Goal: Information Seeking & Learning: Learn about a topic

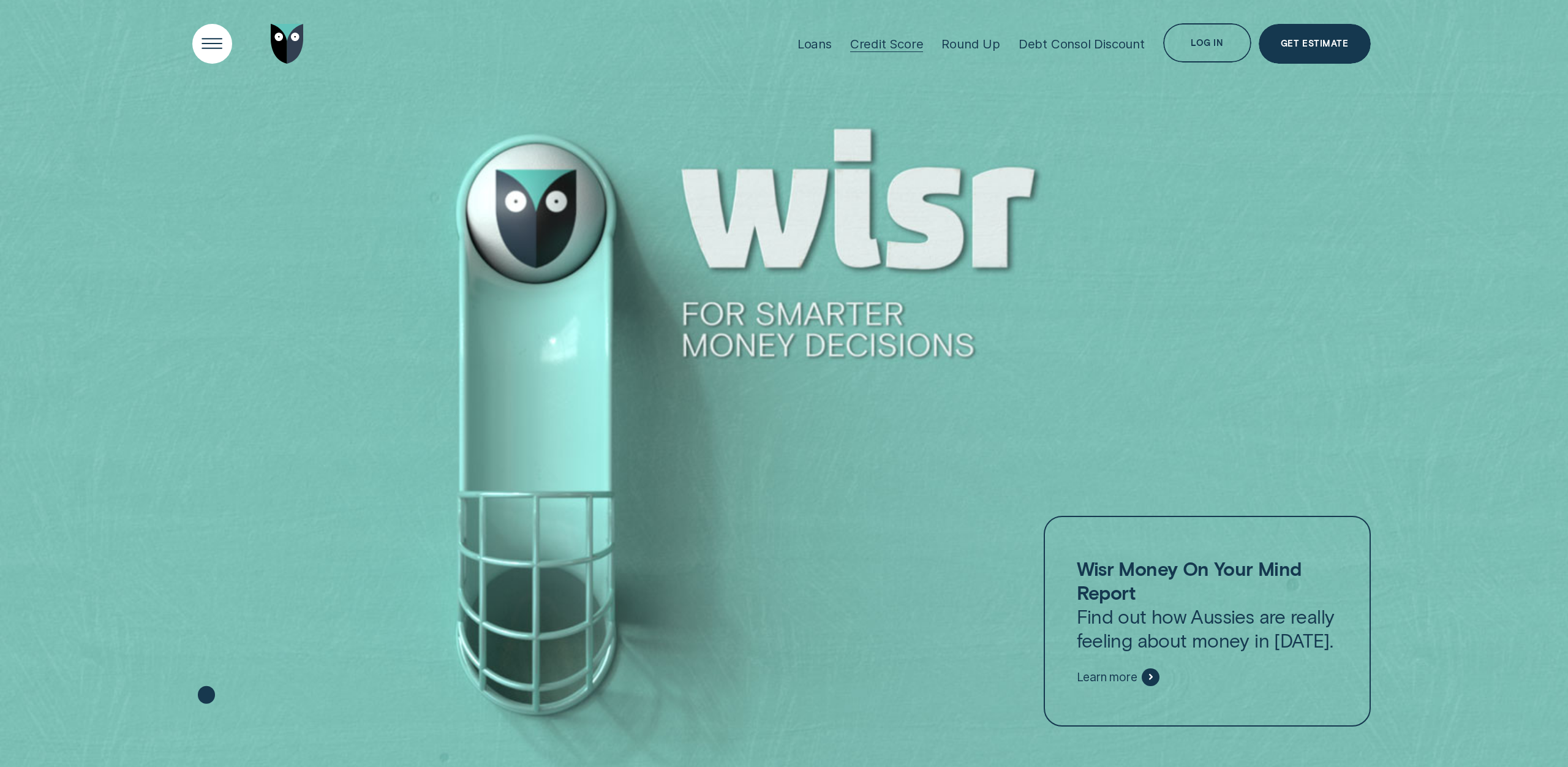
click at [214, 36] on div "Open Menu" at bounding box center [212, 44] width 56 height 56
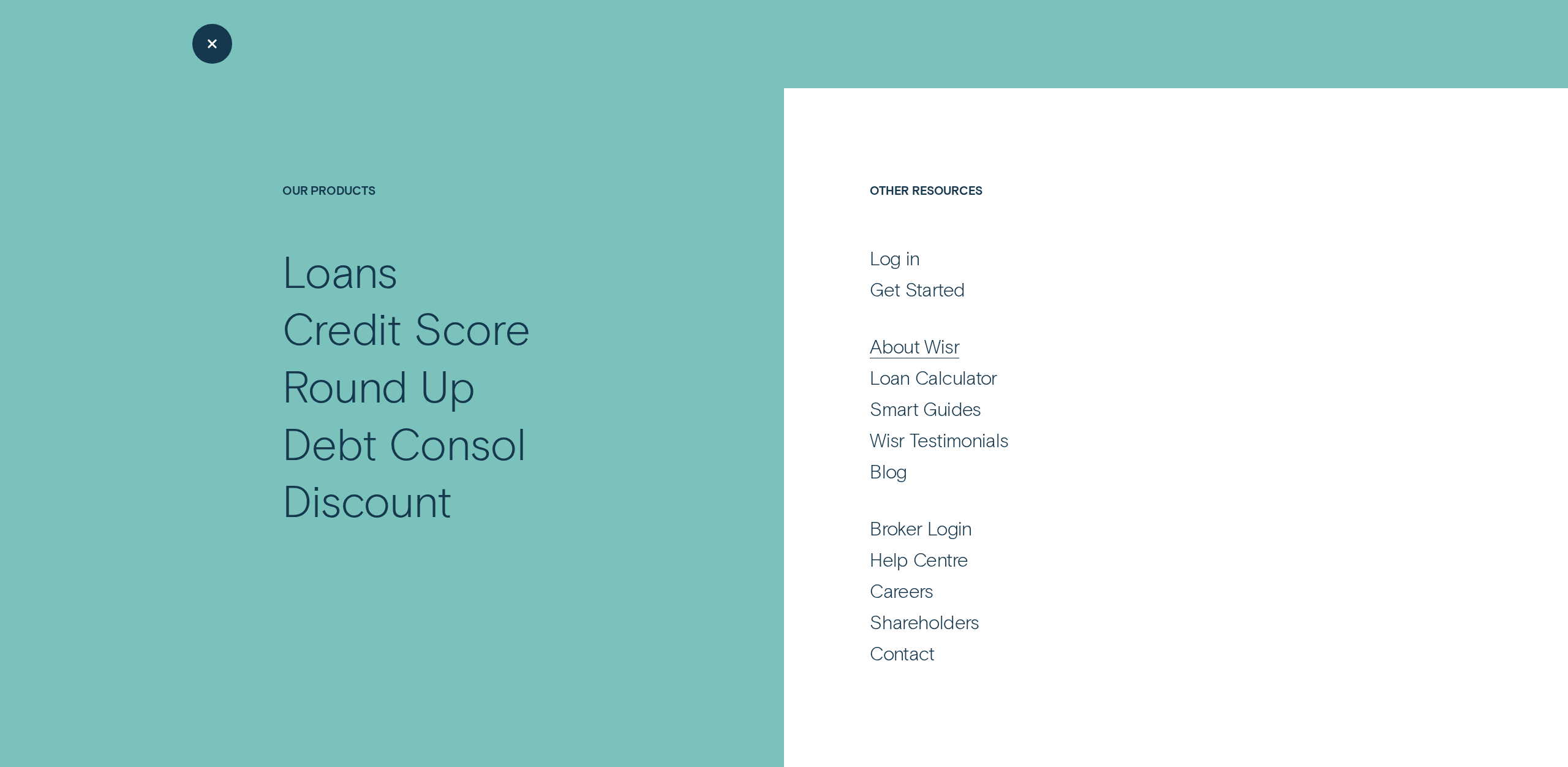
click at [898, 351] on div "About Wisr" at bounding box center [915, 345] width 89 height 24
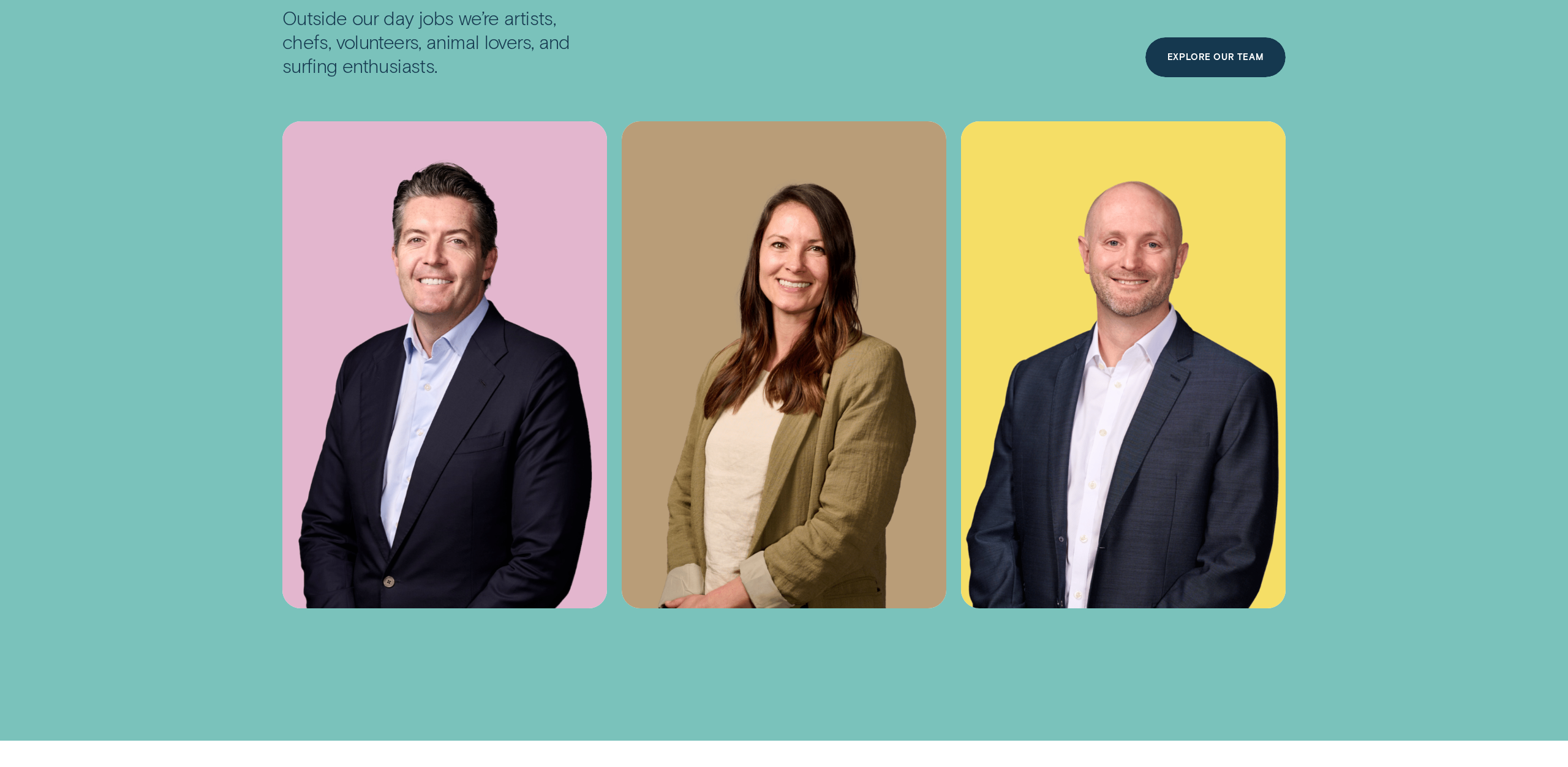
scroll to position [5220, 0]
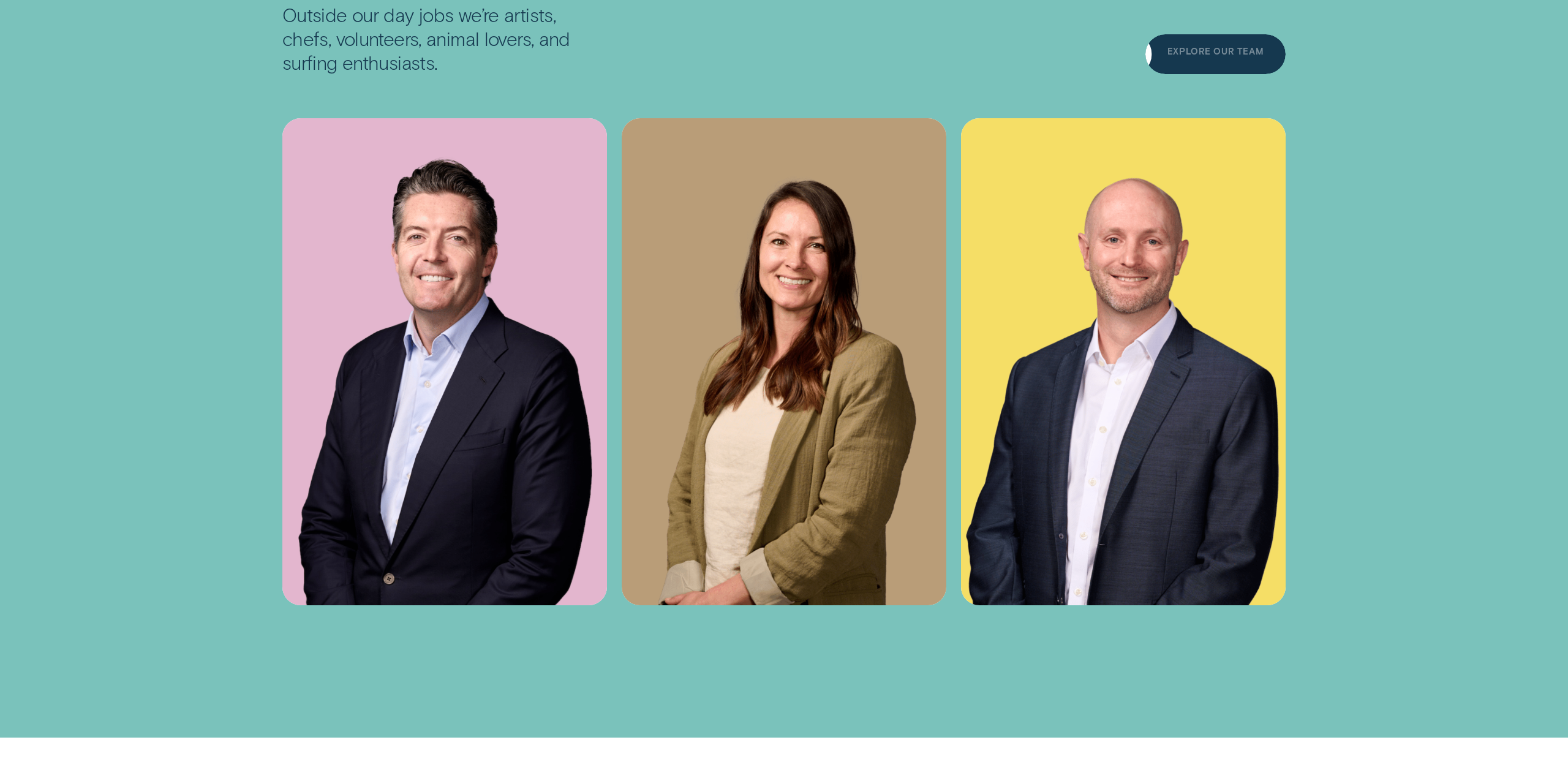
click at [1224, 60] on div "Explore Our Team" at bounding box center [1215, 55] width 140 height 40
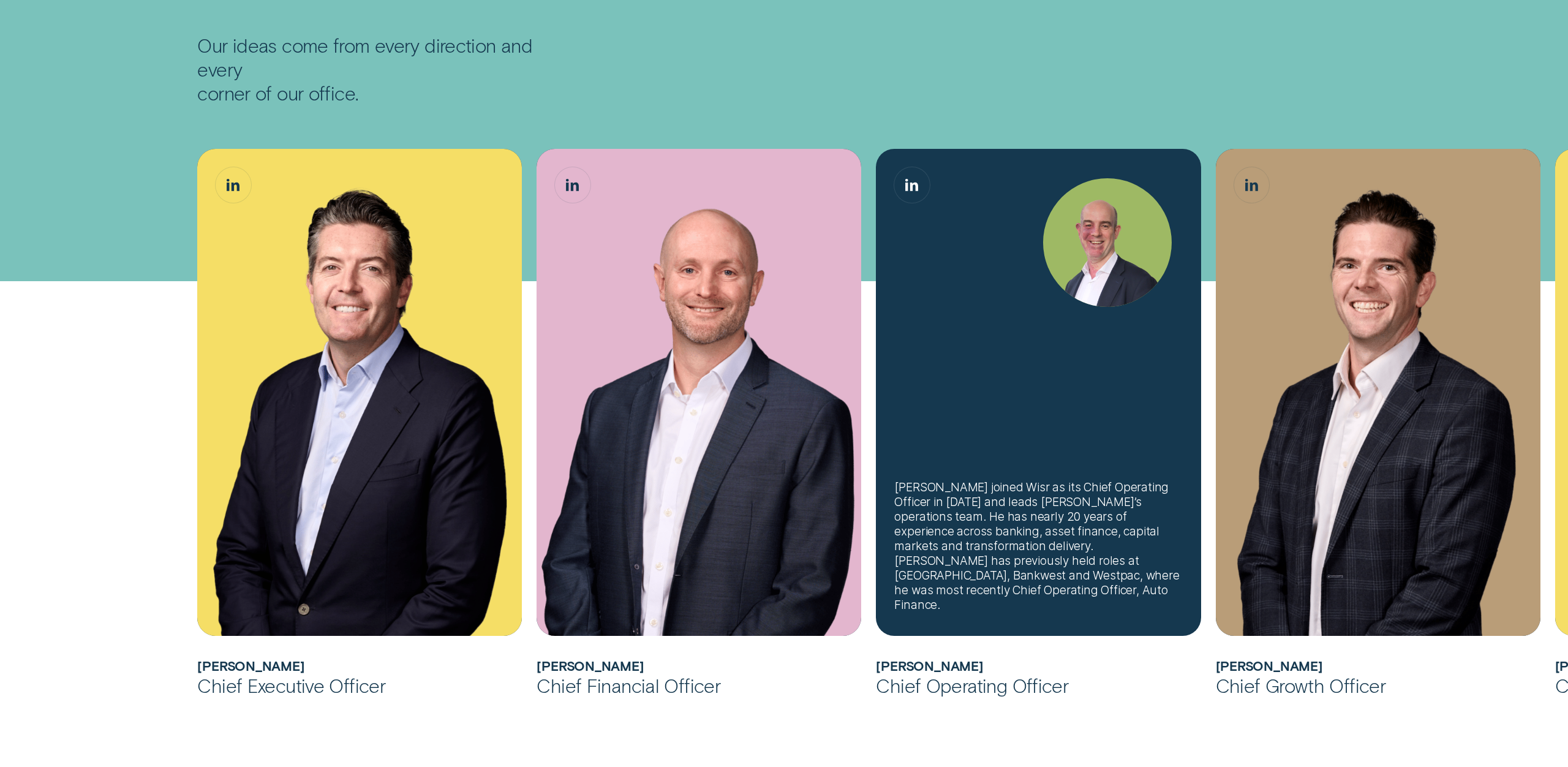
scroll to position [315, 0]
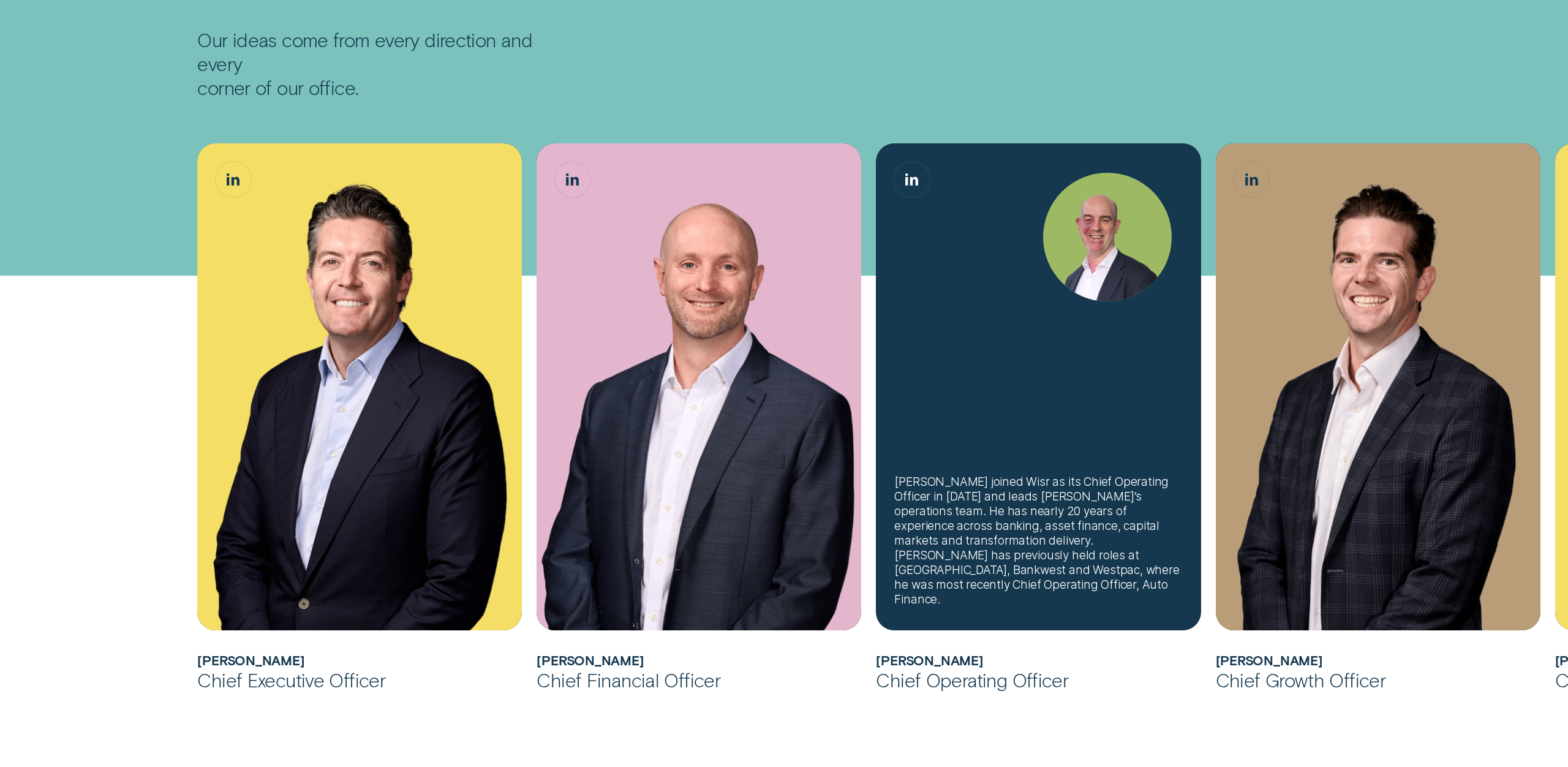
click at [994, 525] on div "Sam joined Wisr as its Chief Operating Officer in August 2025 and leads Wisr’s …" at bounding box center [1038, 541] width 287 height 132
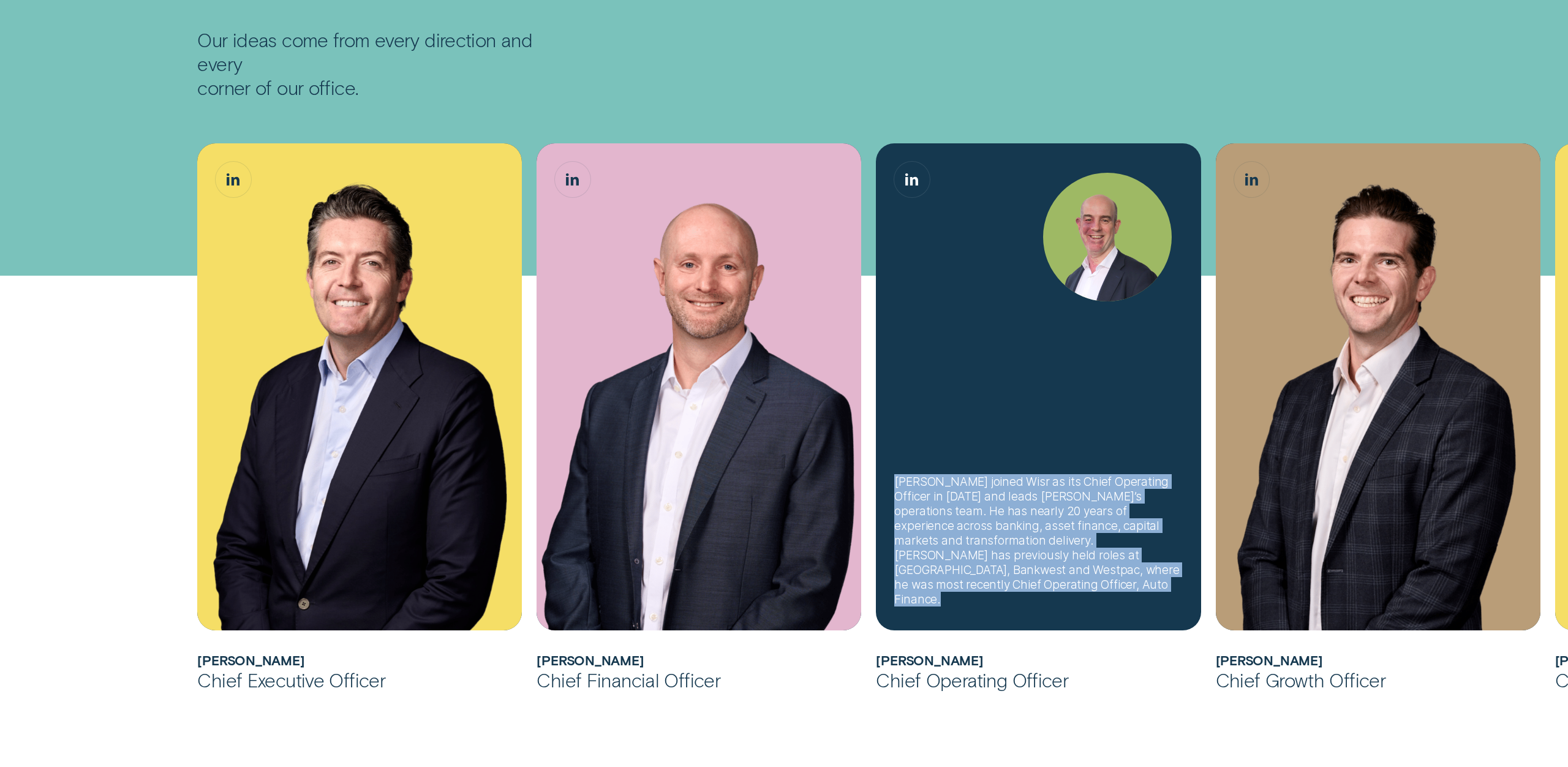
click at [994, 525] on div "Sam joined Wisr as its Chief Operating Officer in August 2025 and leads Wisr’s …" at bounding box center [1038, 541] width 287 height 132
copy div "Sam joined Wisr as its Chief Operating Officer in August 2025 and leads Wisr’s …"
